Goal: Find specific page/section: Find specific page/section

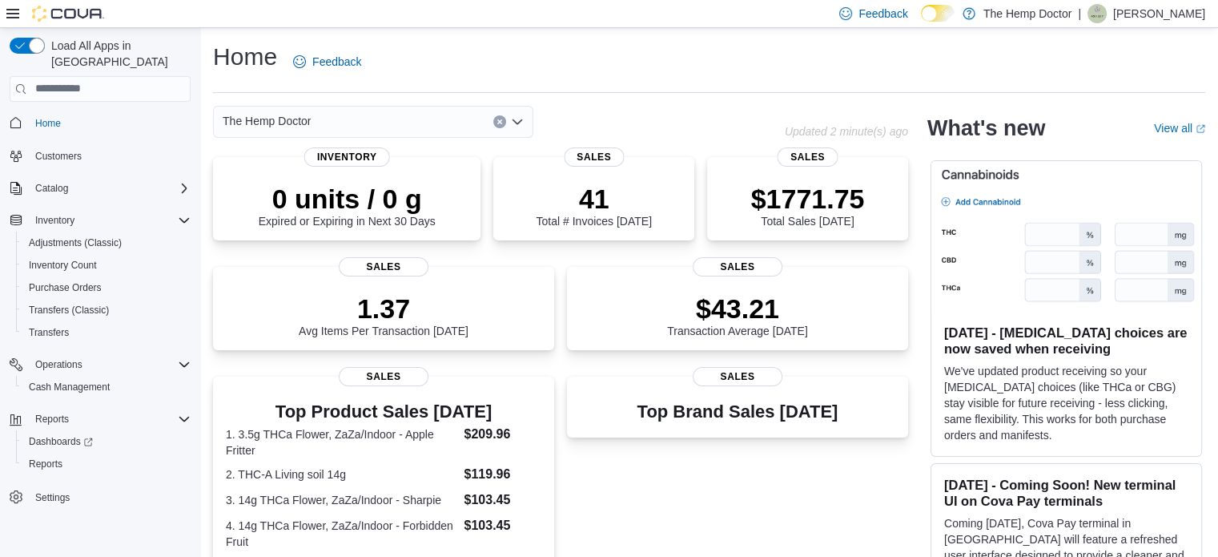
click at [450, 122] on div "The Hemp Doctor" at bounding box center [373, 122] width 320 height 32
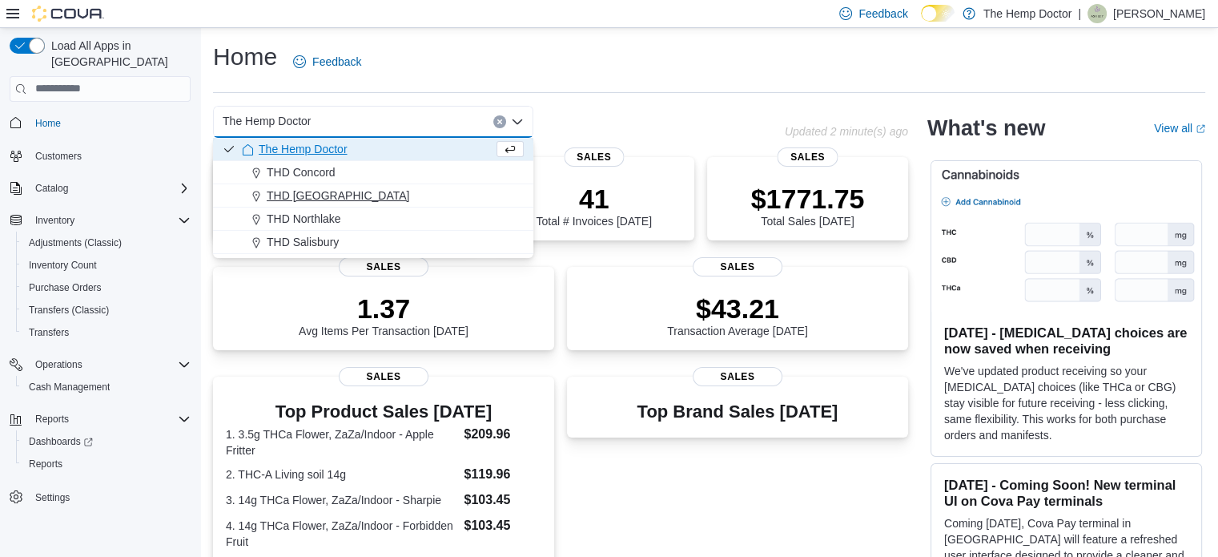
click at [359, 195] on div "THD [GEOGRAPHIC_DATA]" at bounding box center [383, 195] width 282 height 16
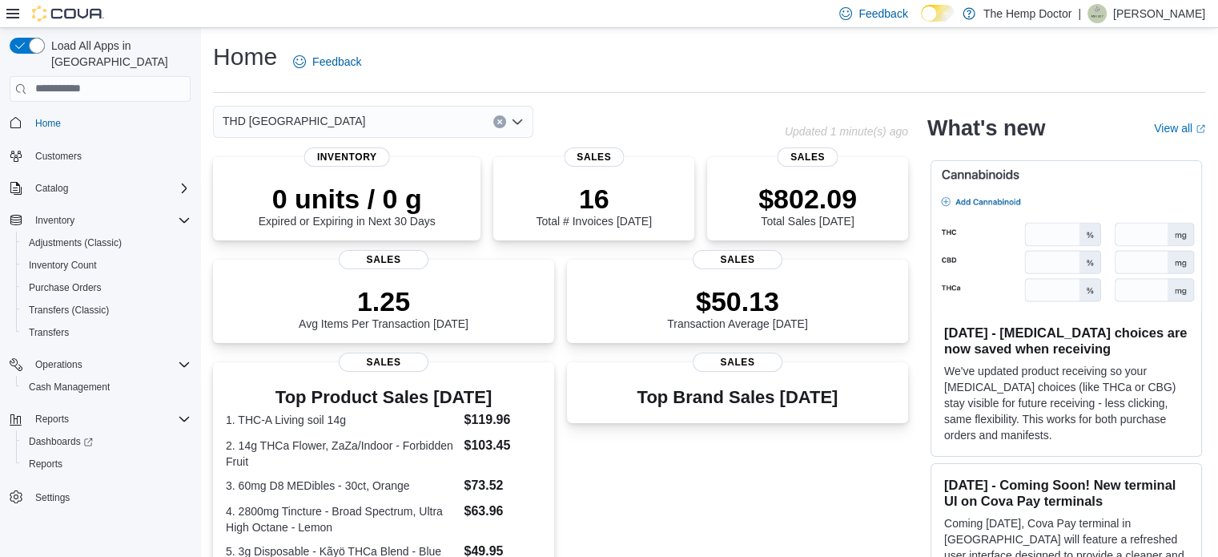
click at [436, 117] on div "THD [GEOGRAPHIC_DATA]" at bounding box center [373, 122] width 320 height 32
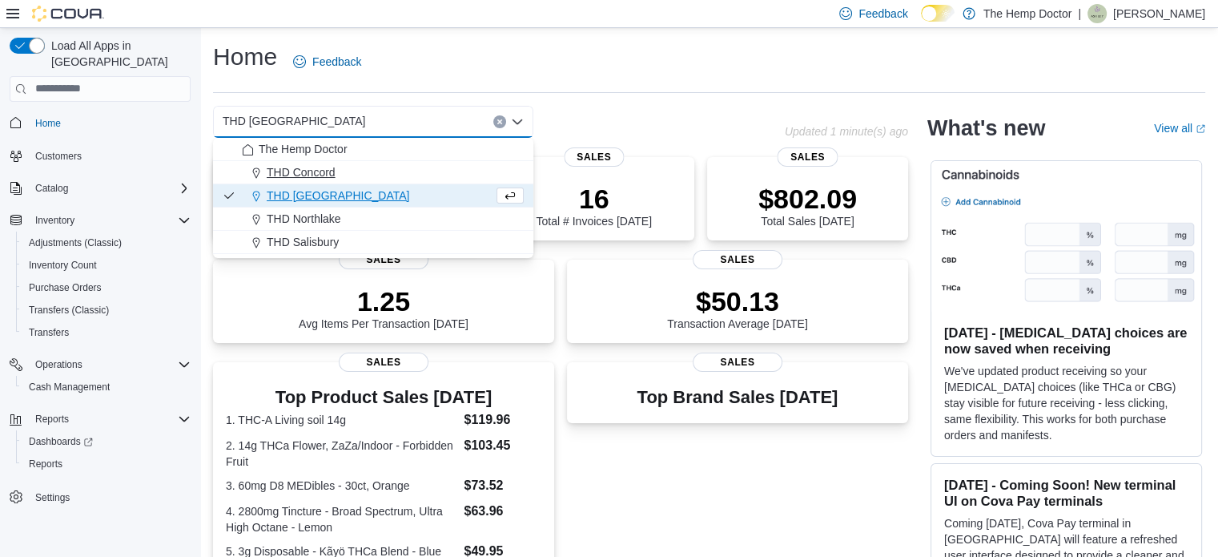
click at [368, 172] on div "THD Concord" at bounding box center [383, 172] width 282 height 16
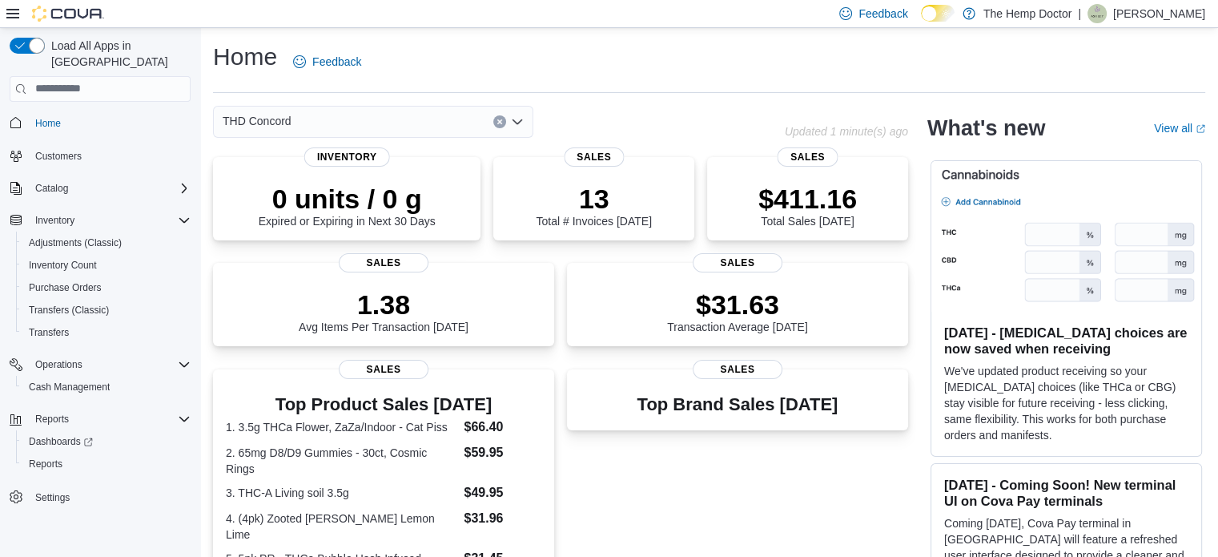
click at [428, 118] on div "THD Concord" at bounding box center [373, 122] width 320 height 32
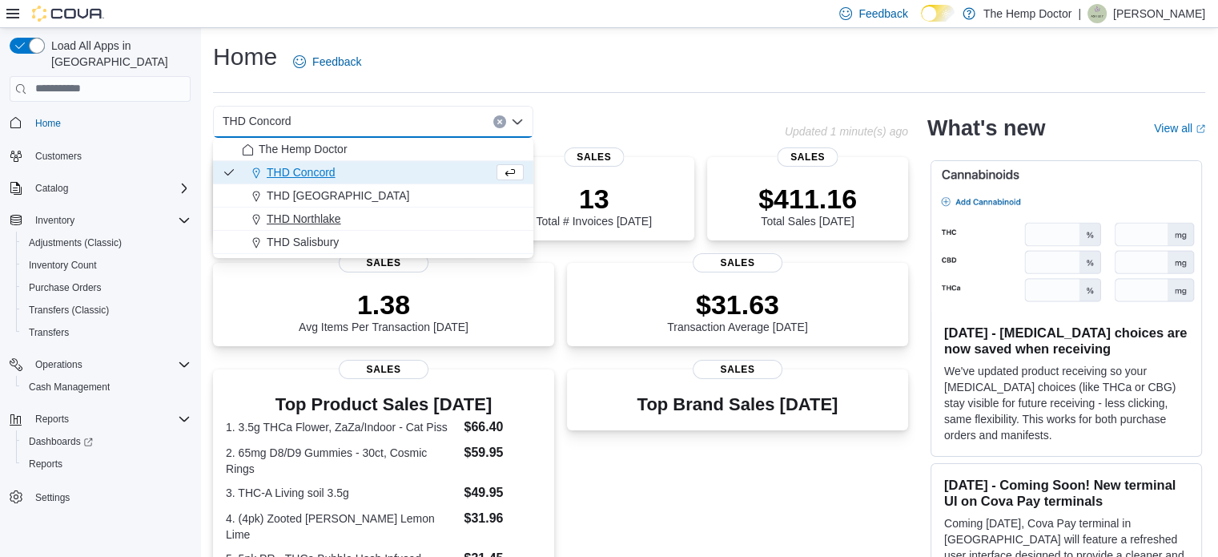
click at [332, 215] on span "THD Northlake" at bounding box center [304, 219] width 74 height 16
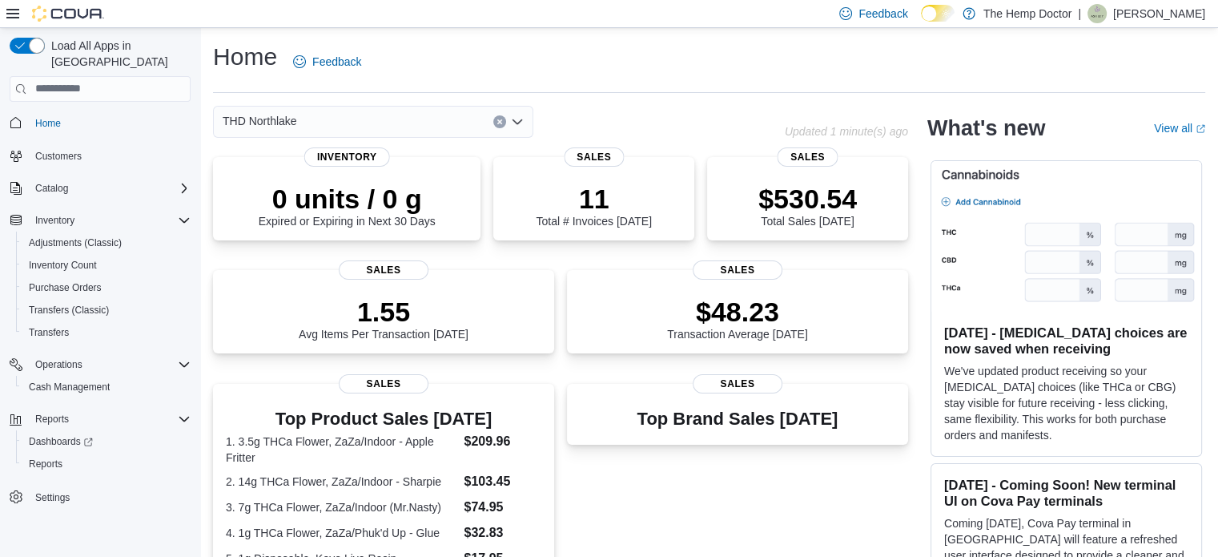
click at [519, 118] on icon "Open list of options" at bounding box center [517, 121] width 13 height 13
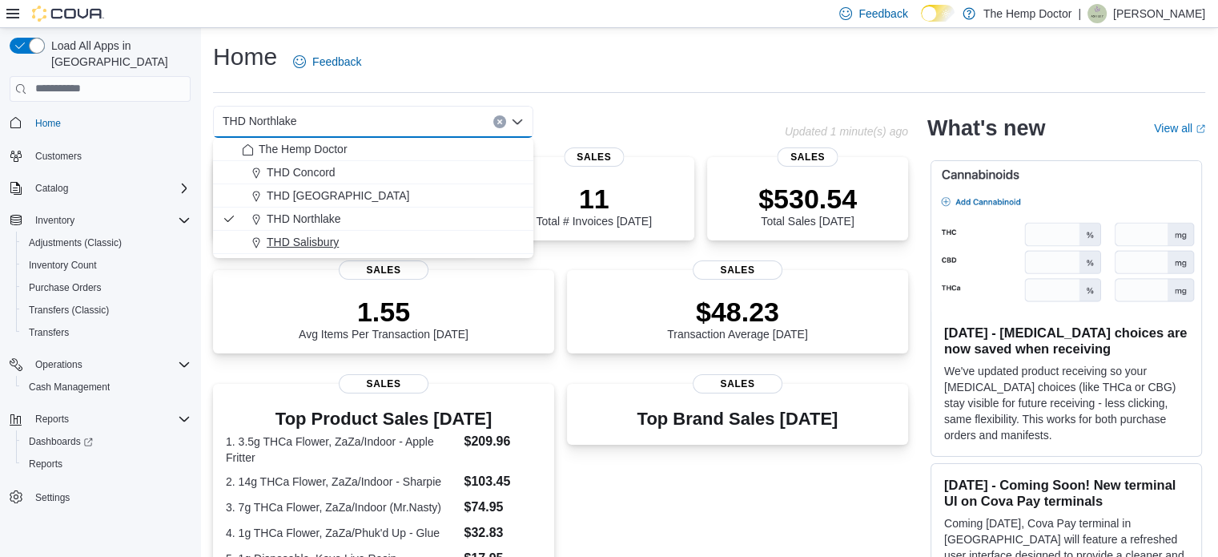
click at [346, 248] on div "THD Salisbury" at bounding box center [383, 242] width 282 height 16
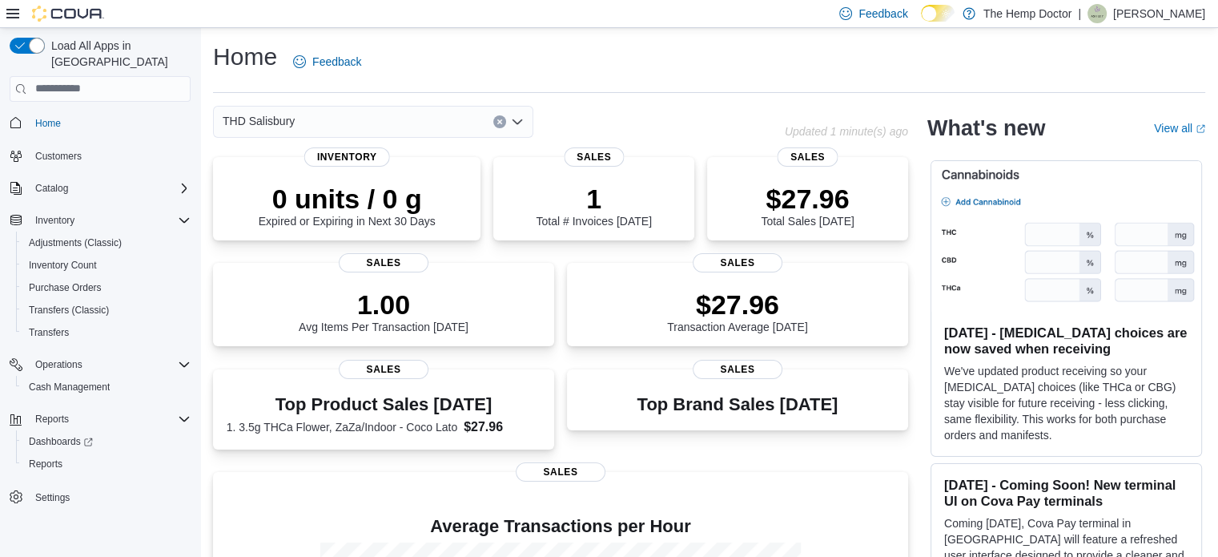
click at [518, 118] on icon "Open list of options" at bounding box center [517, 121] width 13 height 13
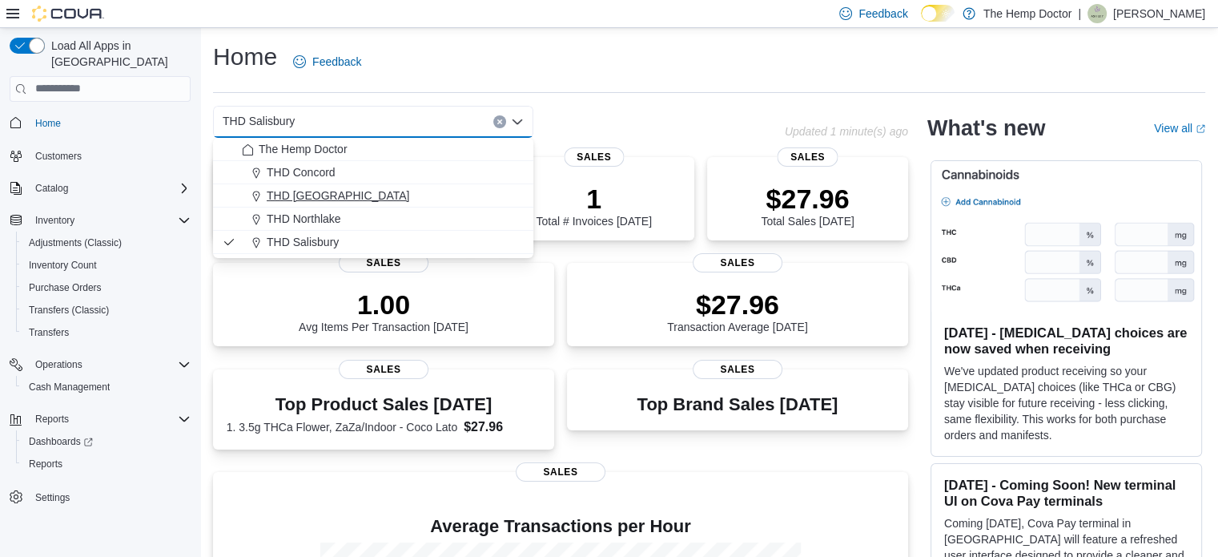
click at [357, 192] on div "THD [GEOGRAPHIC_DATA]" at bounding box center [383, 195] width 282 height 16
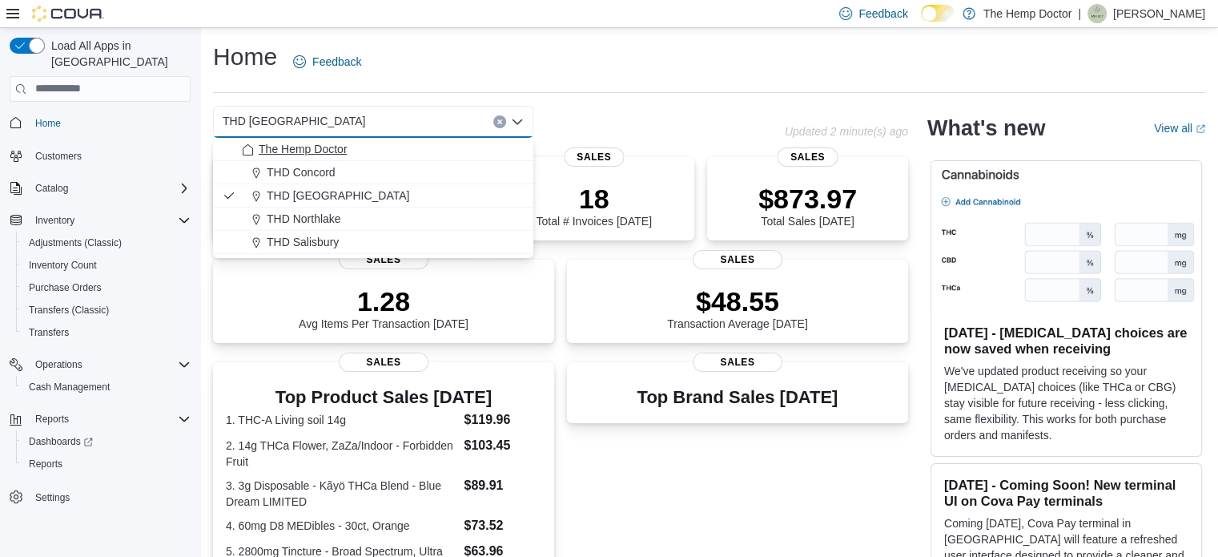
click at [452, 155] on div "The Hemp Doctor" at bounding box center [383, 149] width 282 height 16
